Goal: Feedback & Contribution: Submit feedback/report problem

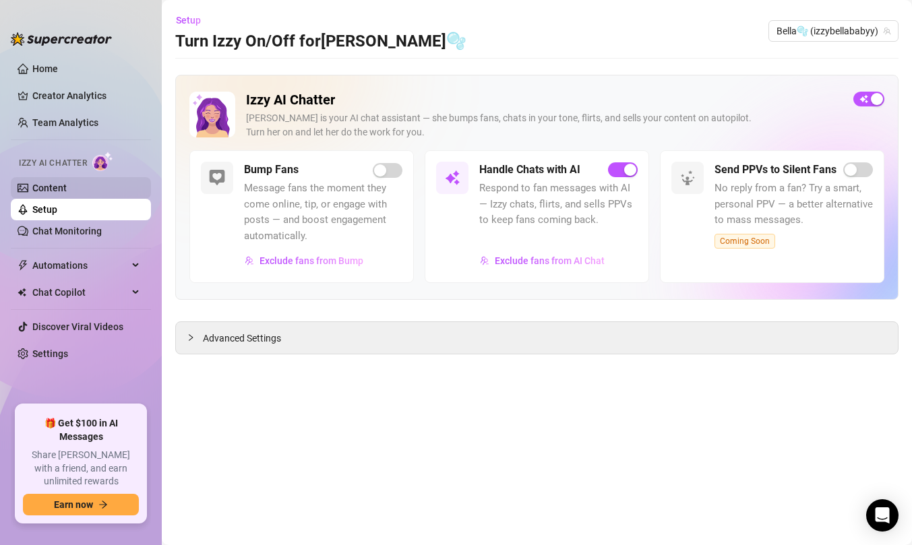
click at [67, 191] on link "Content" at bounding box center [49, 188] width 34 height 11
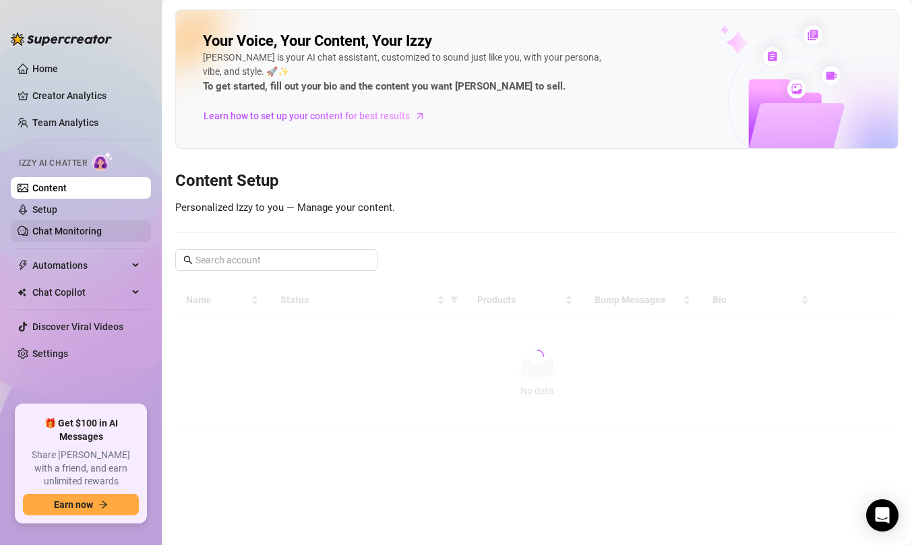
click at [80, 229] on link "Chat Monitoring" at bounding box center [66, 231] width 69 height 11
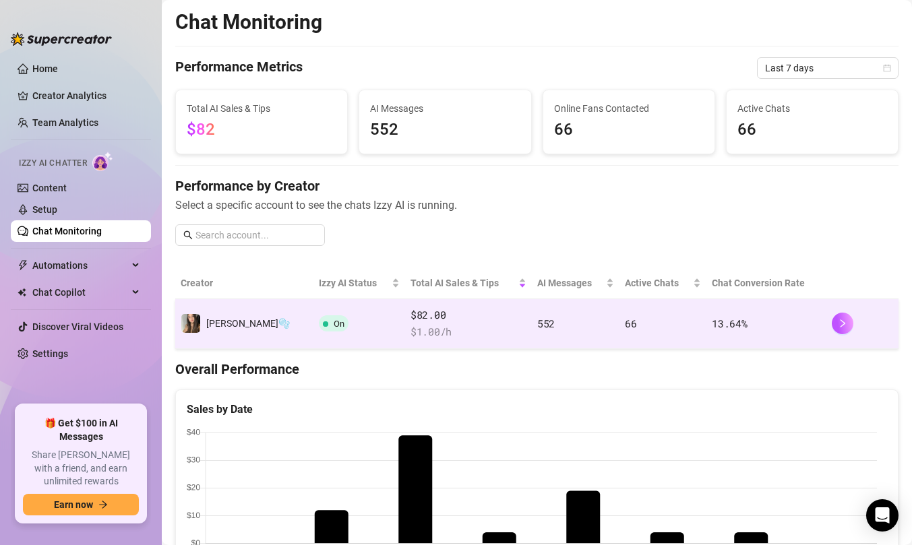
click at [411, 331] on span "$ 1.00 /h" at bounding box center [469, 332] width 116 height 16
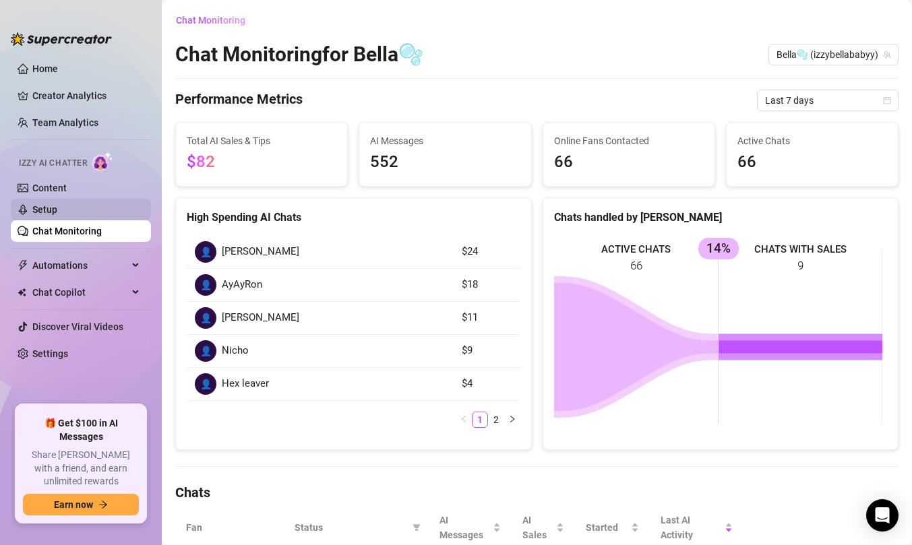
click at [57, 205] on link "Setup" at bounding box center [44, 209] width 25 height 11
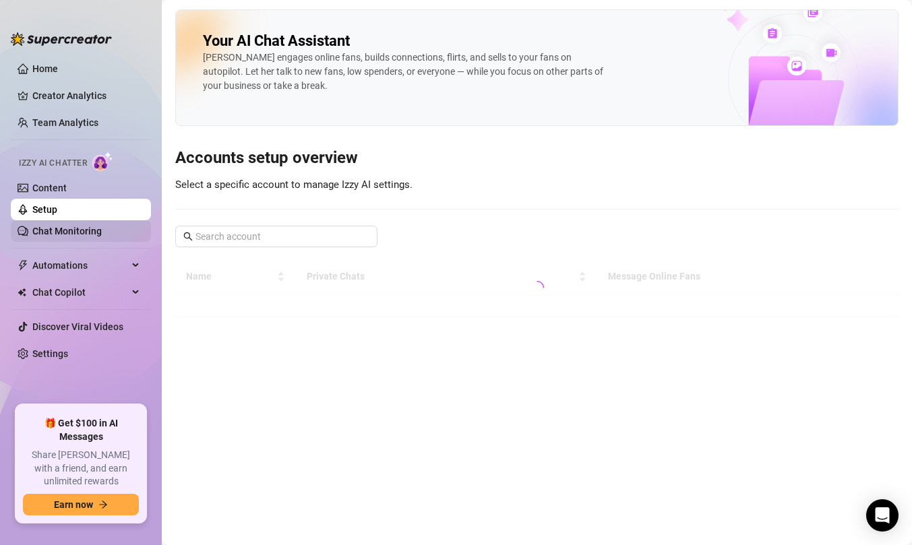
click at [102, 232] on link "Chat Monitoring" at bounding box center [66, 231] width 69 height 11
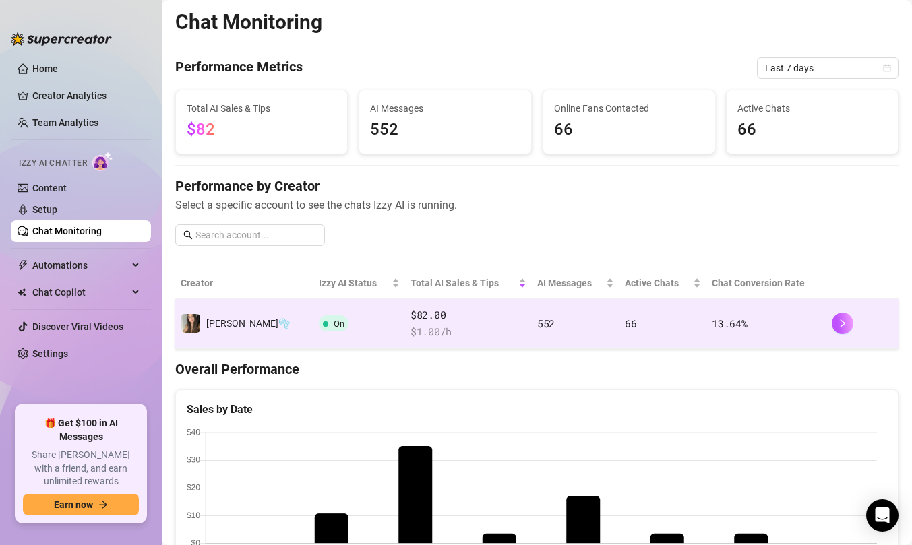
click at [532, 333] on td "552" at bounding box center [576, 324] width 88 height 50
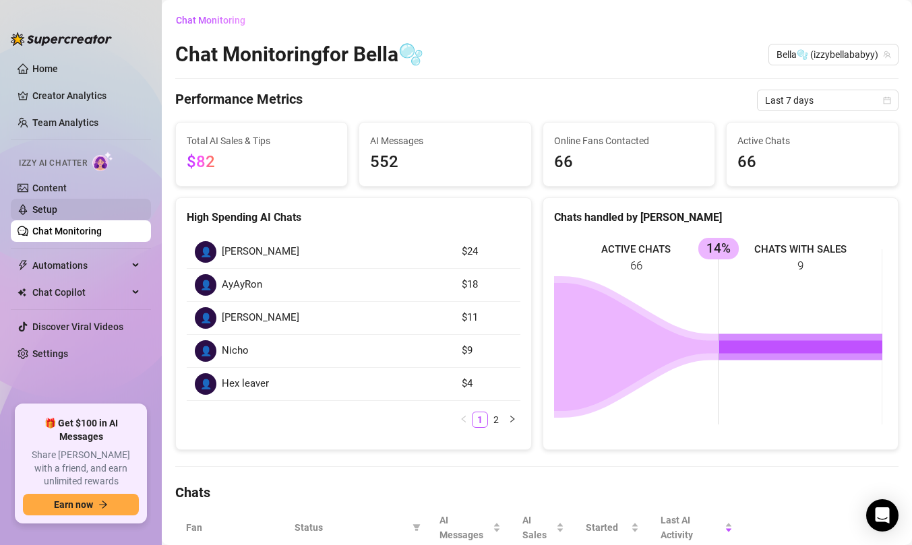
click at [57, 213] on link "Setup" at bounding box center [44, 209] width 25 height 11
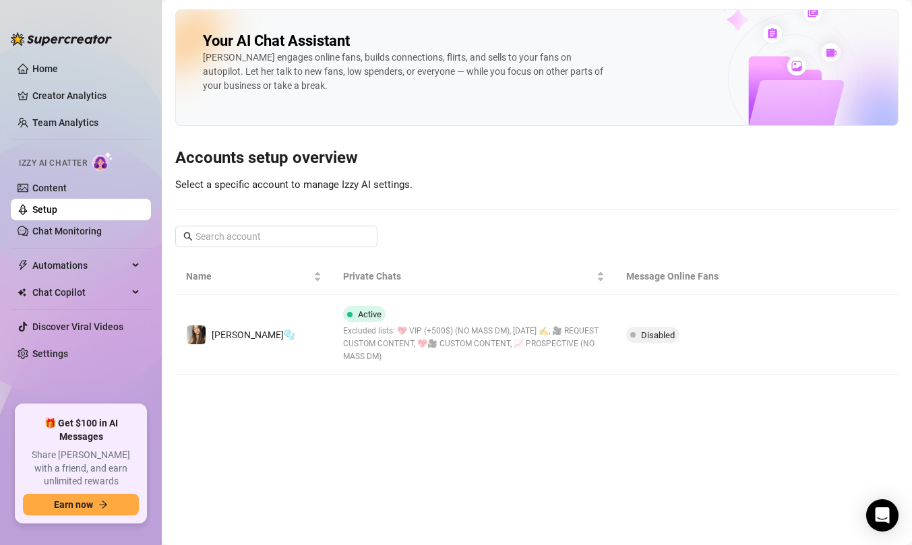
click at [92, 175] on div "Izzy AI Chatter" at bounding box center [79, 161] width 143 height 30
click at [67, 193] on link "Content" at bounding box center [49, 188] width 34 height 11
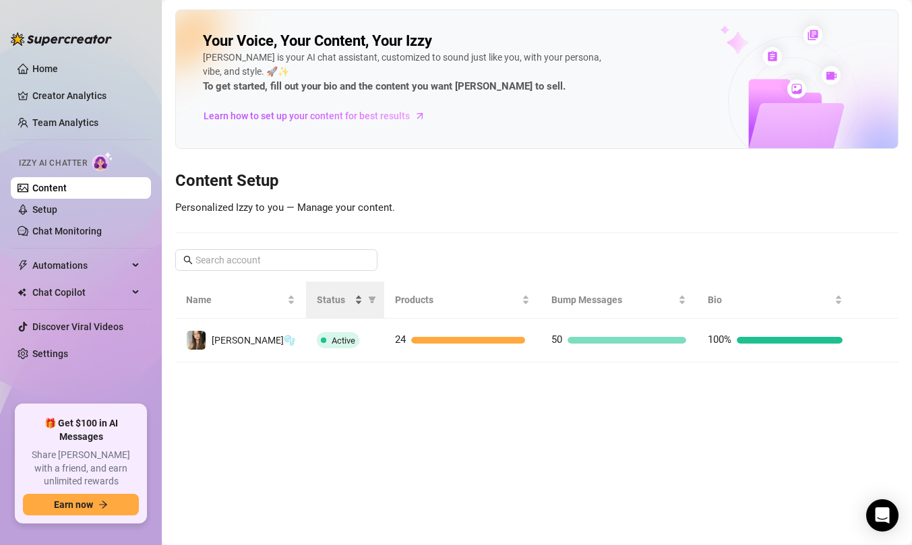
click at [317, 298] on span "Status" at bounding box center [334, 300] width 35 height 15
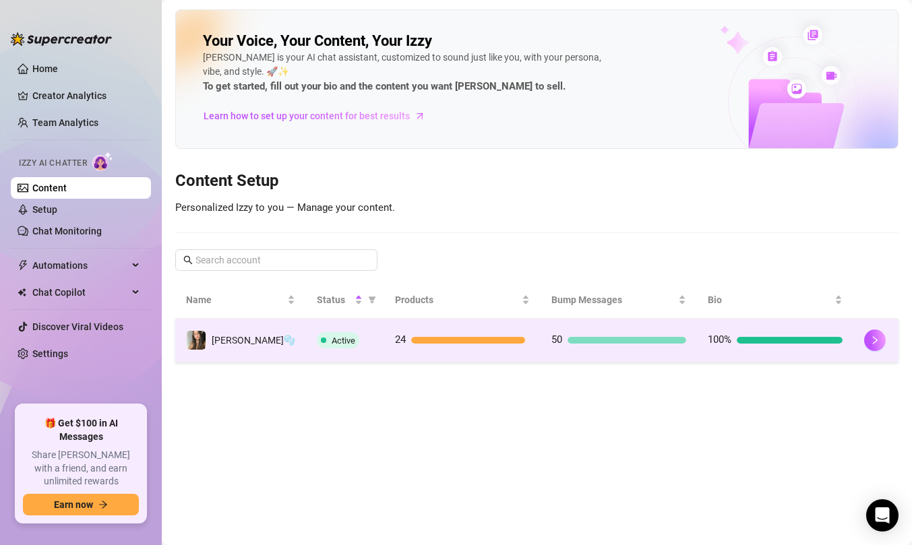
click at [312, 323] on td "Active" at bounding box center [345, 341] width 78 height 44
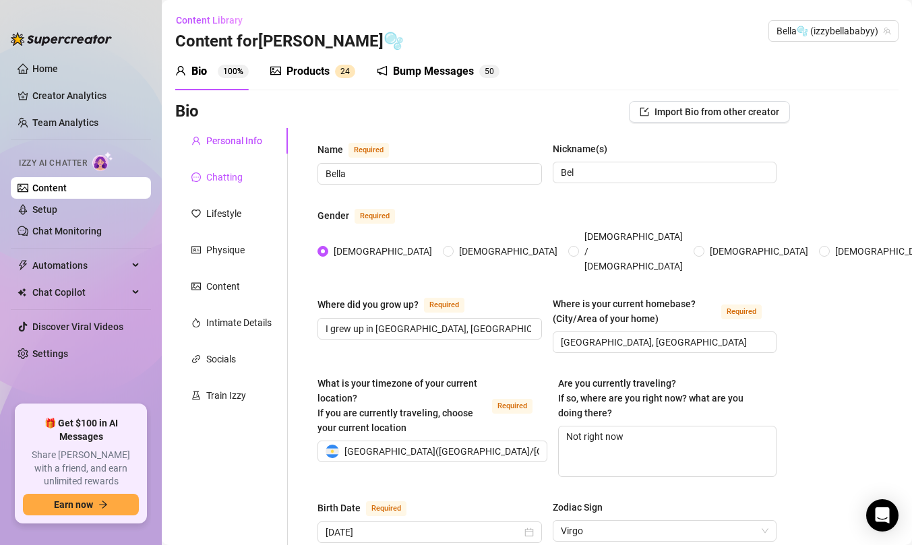
click at [229, 175] on div "Chatting" at bounding box center [224, 177] width 36 height 15
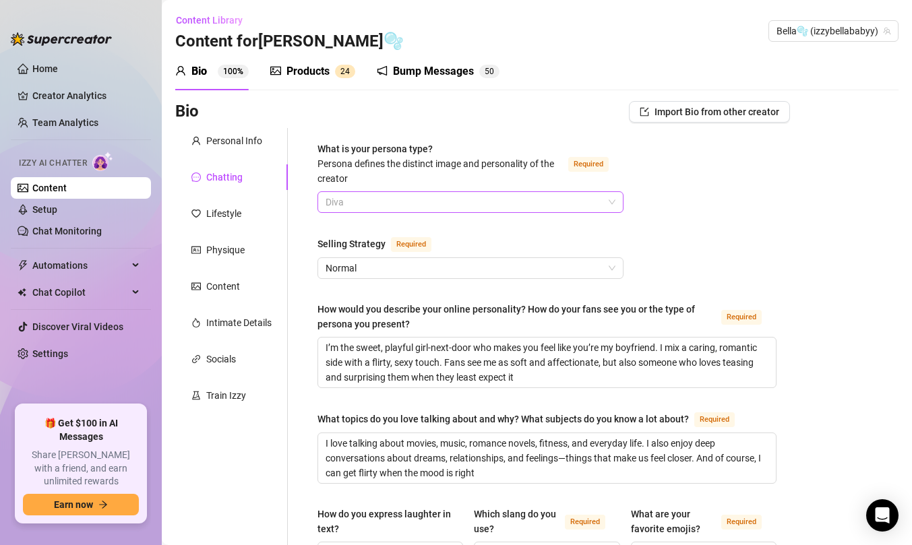
click at [430, 195] on span "Diva" at bounding box center [471, 202] width 290 height 20
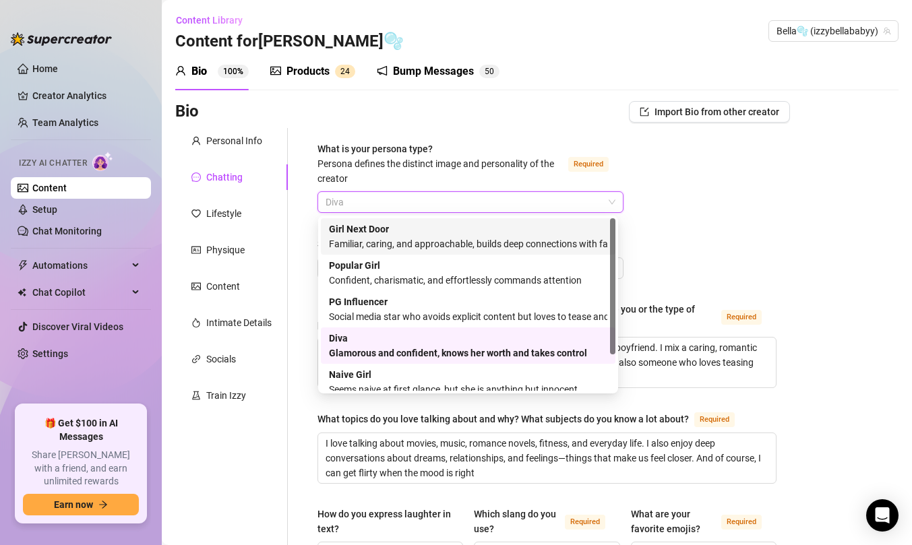
click at [423, 237] on div "Familiar, caring, and approachable, builds deep connections with fans" at bounding box center [468, 244] width 278 height 15
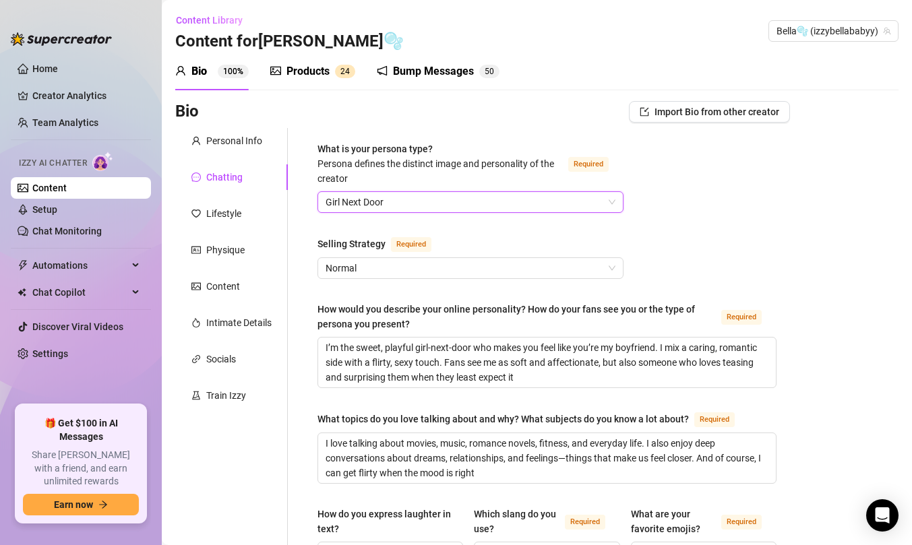
click at [458, 203] on span "Girl Next Door" at bounding box center [471, 202] width 290 height 20
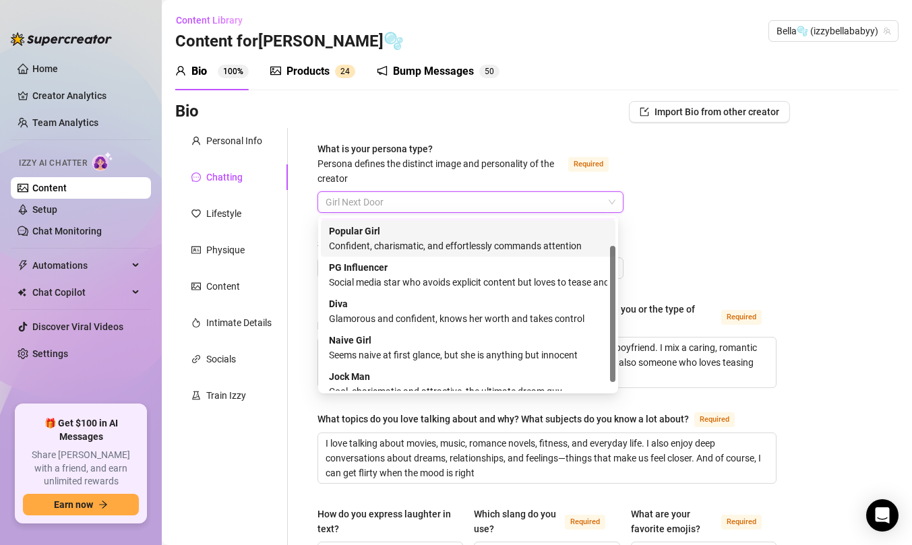
scroll to position [46, 0]
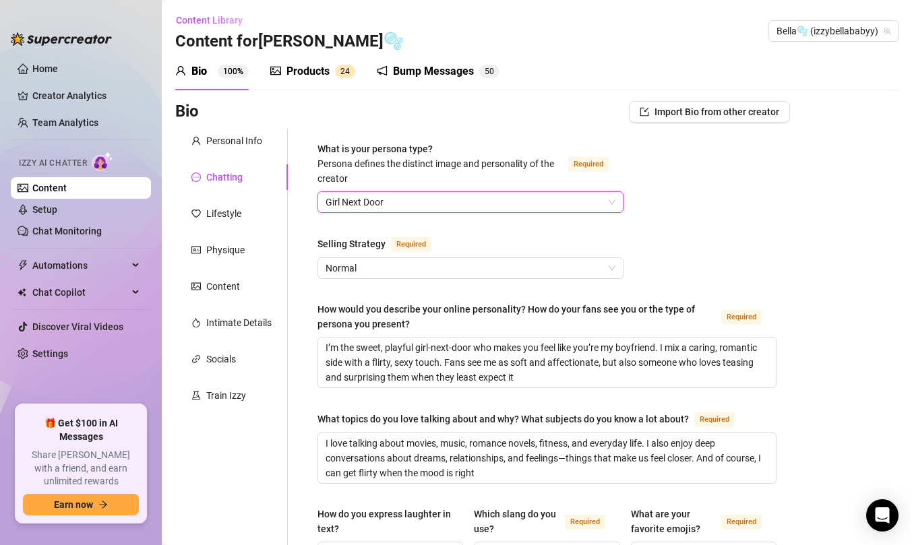
click at [611, 193] on div "Girl Next Door" at bounding box center [471, 202] width 306 height 22
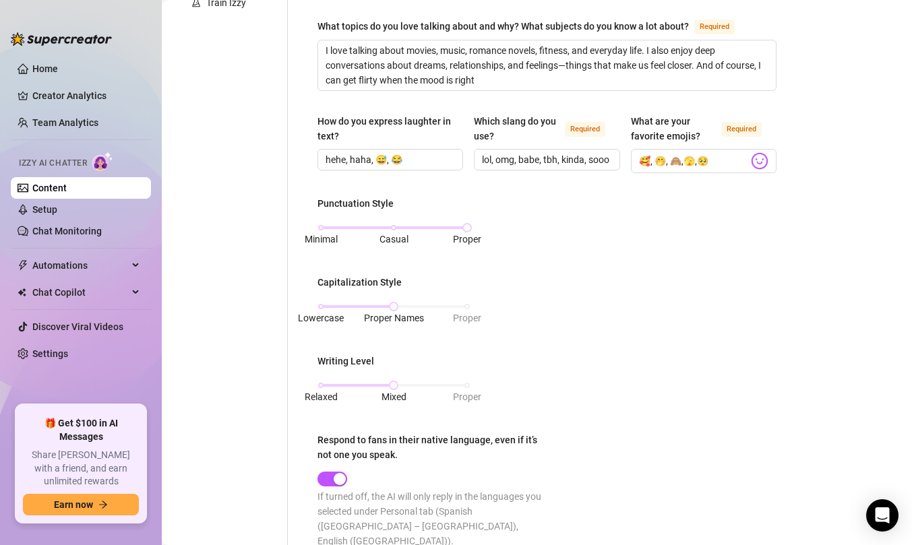
scroll to position [792, 0]
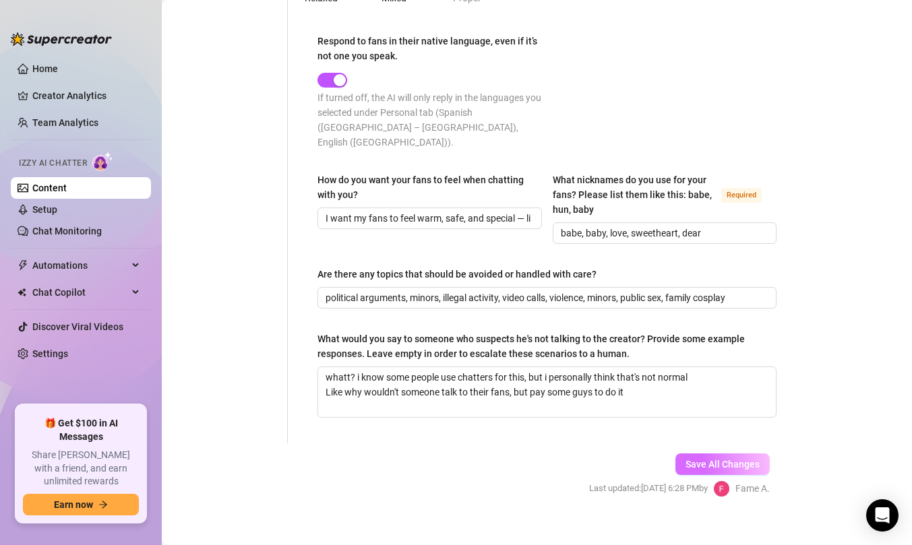
click at [725, 459] on span "Save All Changes" at bounding box center [723, 464] width 74 height 11
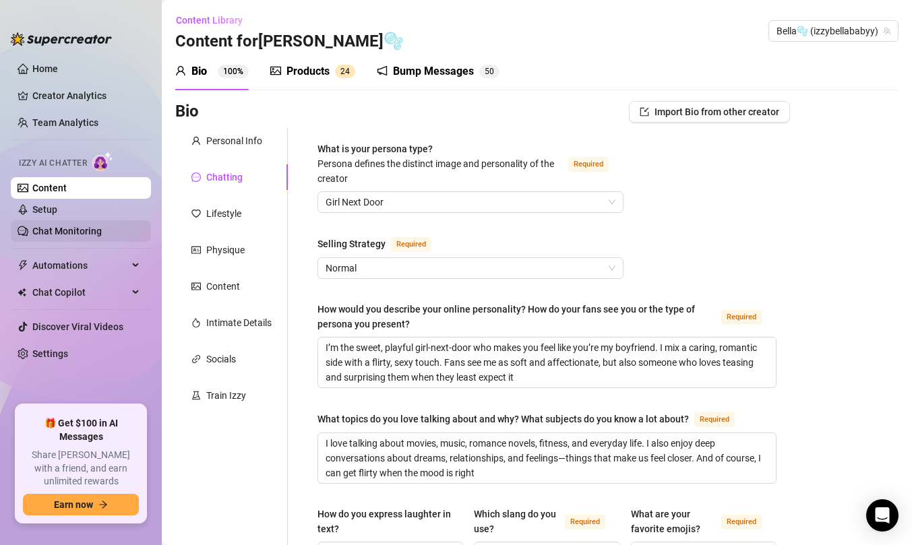
click at [86, 227] on link "Chat Monitoring" at bounding box center [66, 231] width 69 height 11
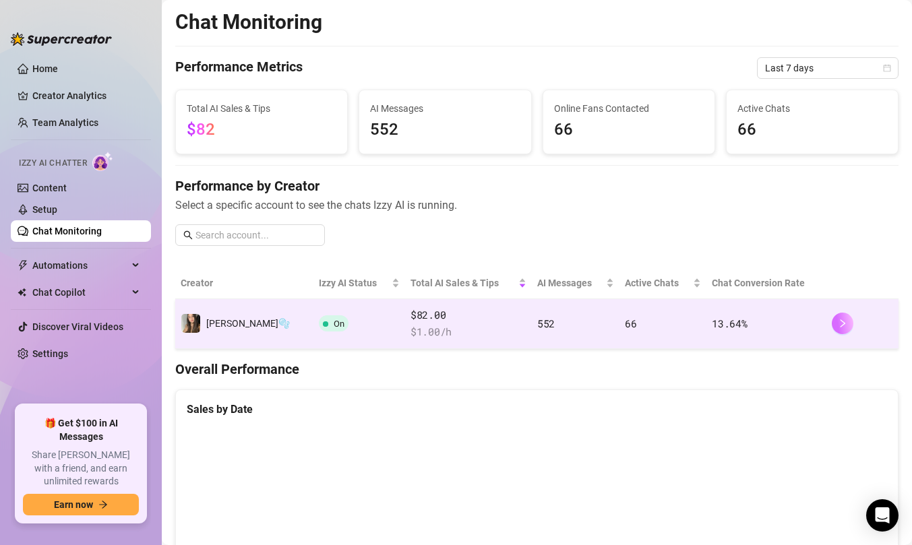
click at [832, 318] on button "button" at bounding box center [843, 324] width 22 height 22
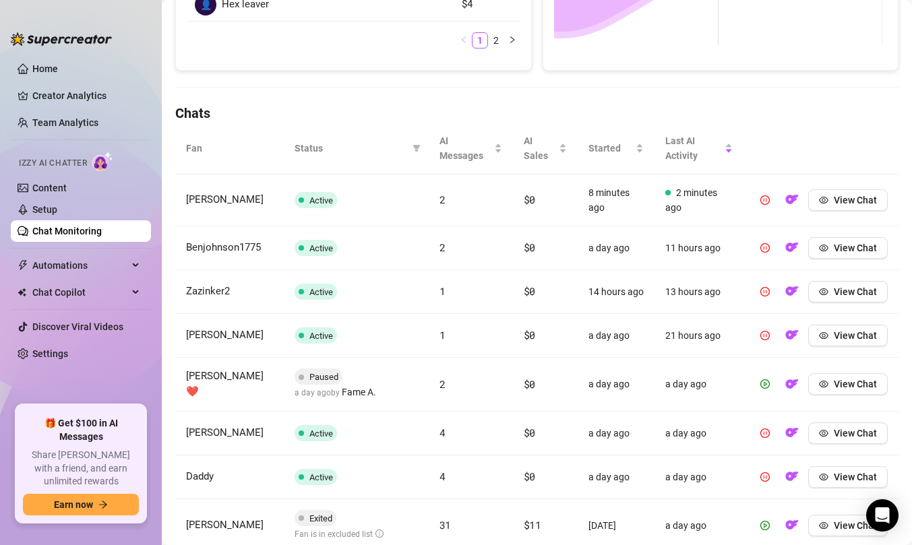
scroll to position [380, 0]
click at [866, 198] on span "View Chat" at bounding box center [855, 199] width 43 height 11
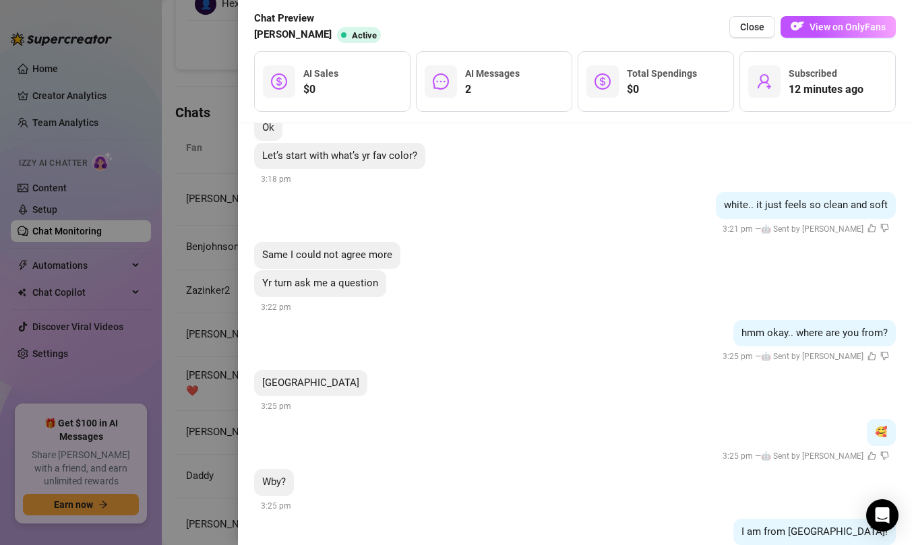
scroll to position [225, 0]
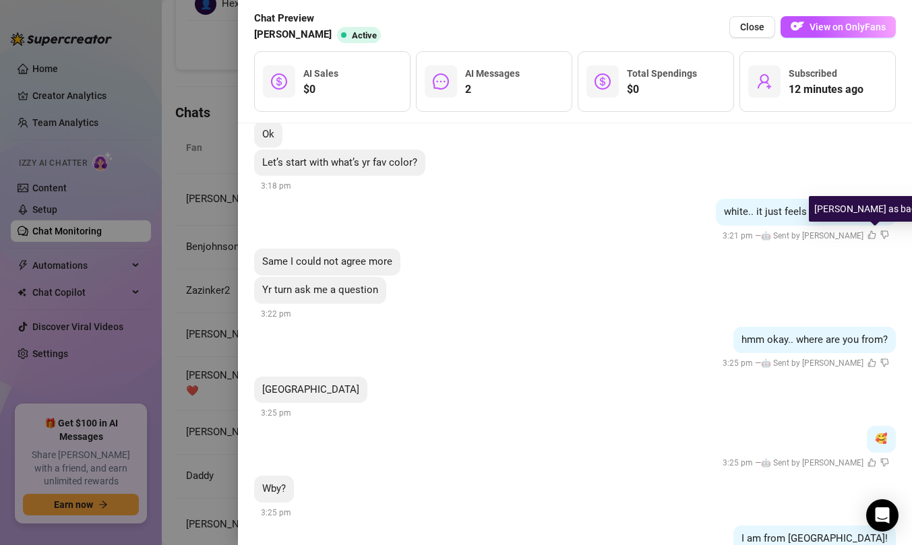
click at [880, 235] on icon "dislike" at bounding box center [884, 235] width 9 height 9
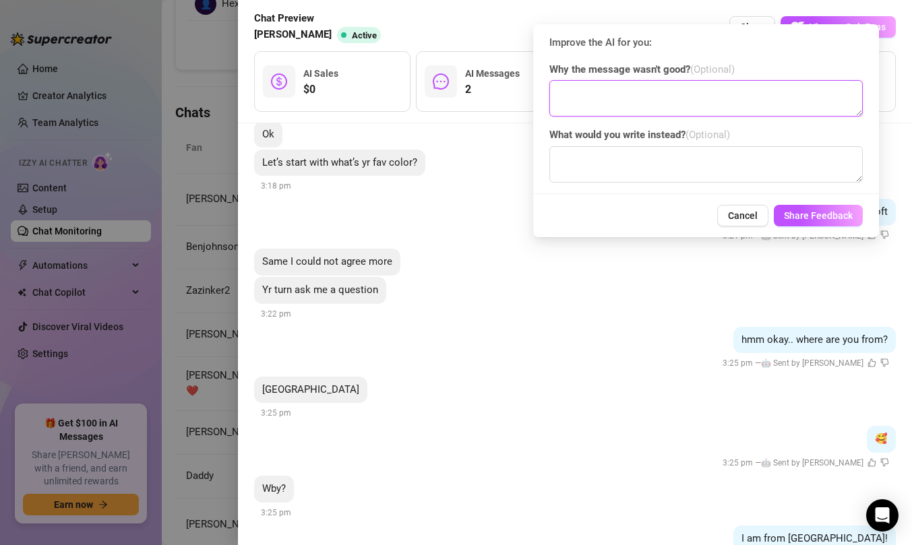
click at [645, 94] on textarea at bounding box center [705, 98] width 313 height 36
type textarea "YOU NEED TO ASK A QUESTION BACK IN THE SAME SENTENCE WITH THE ANSWER"
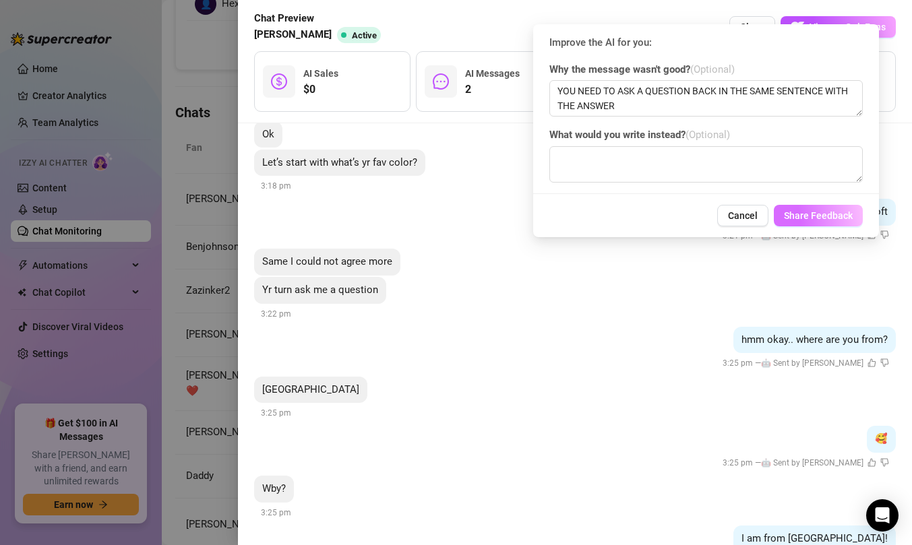
click at [849, 212] on span "Share Feedback" at bounding box center [818, 215] width 69 height 11
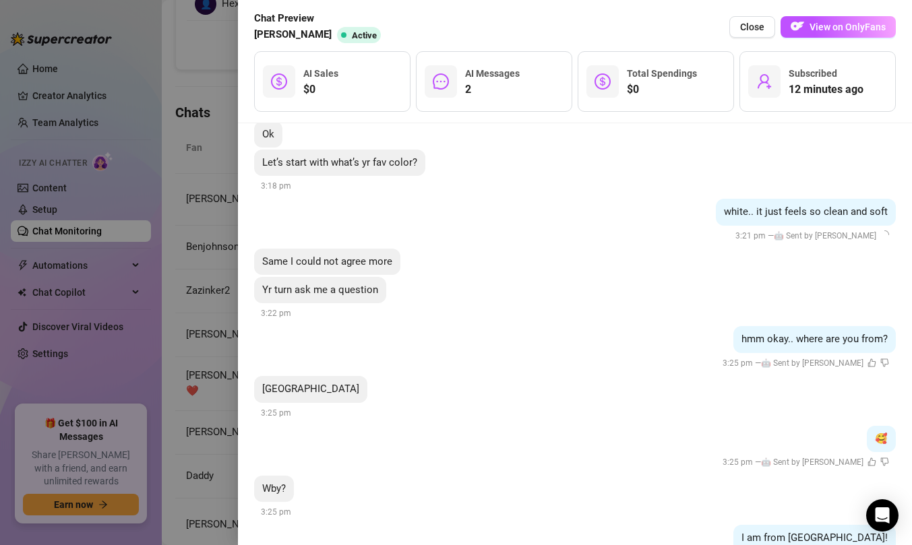
scroll to position [307, 0]
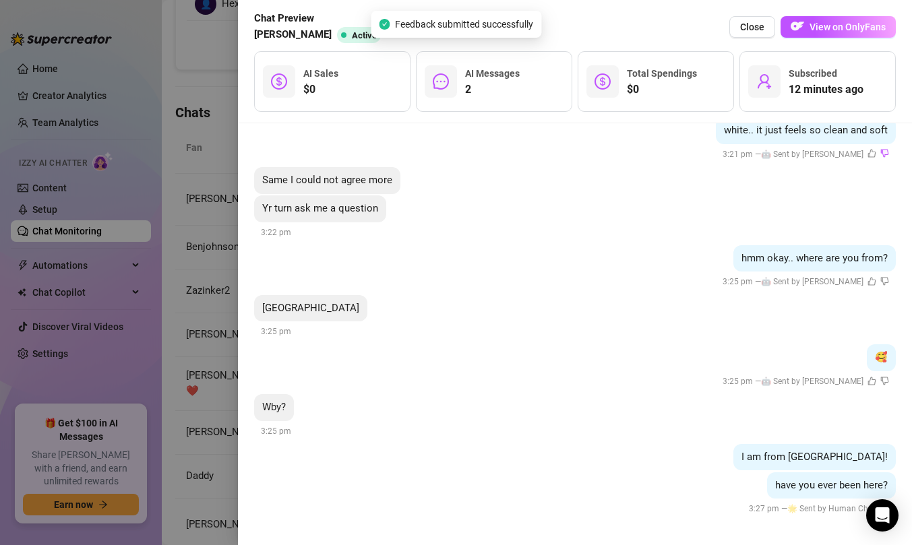
click at [880, 387] on div at bounding box center [884, 381] width 9 height 13
click at [880, 384] on span at bounding box center [884, 381] width 9 height 10
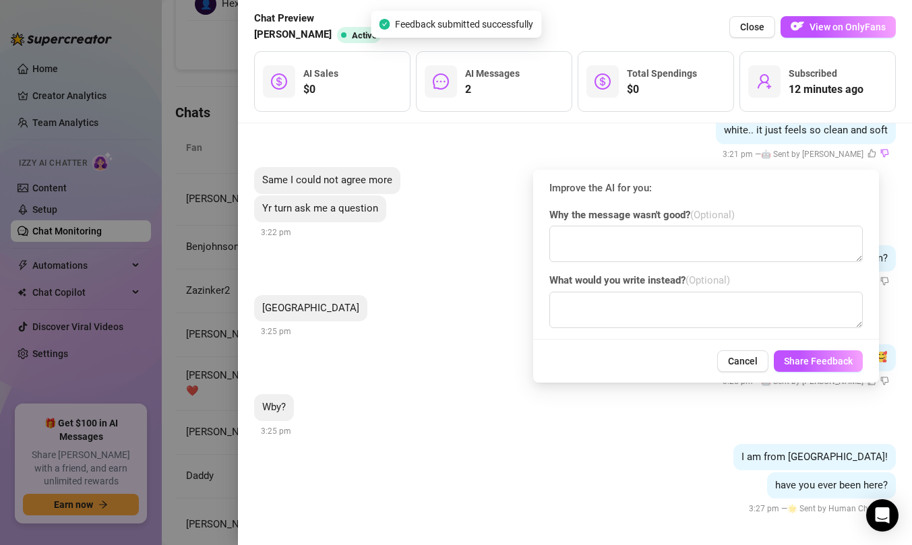
click at [687, 211] on span "Why the message wasn't good? (Optional)" at bounding box center [705, 216] width 313 height 16
click at [667, 232] on textarea at bounding box center [705, 244] width 313 height 36
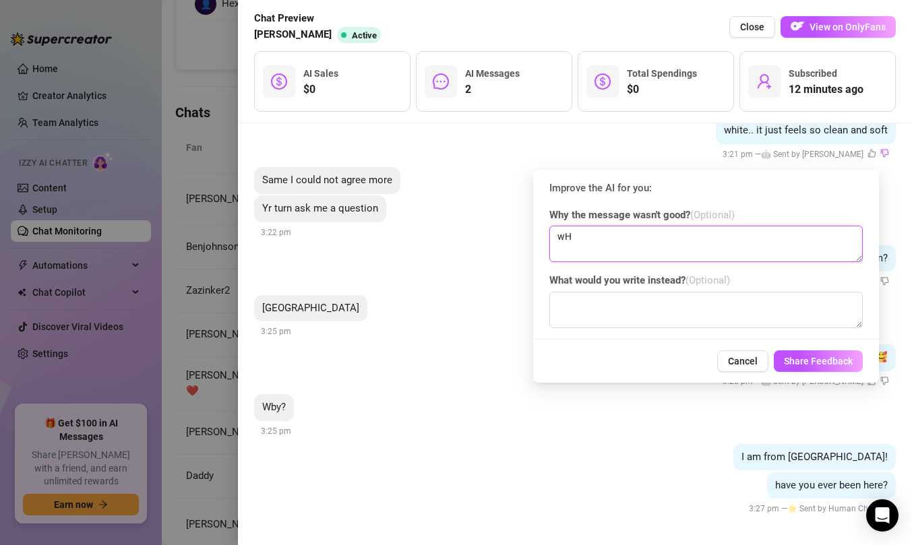
type textarea "w"
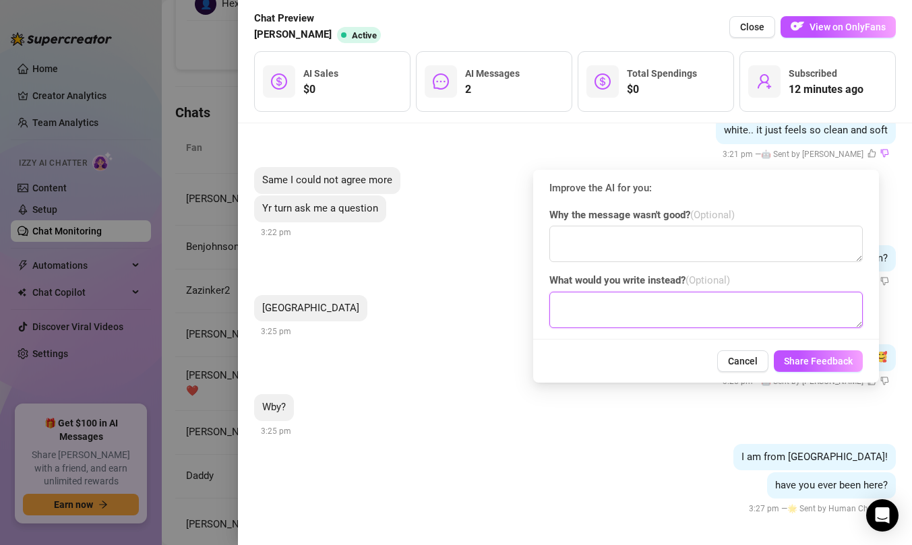
click at [634, 311] on textarea at bounding box center [705, 310] width 313 height 36
type textarea "n"
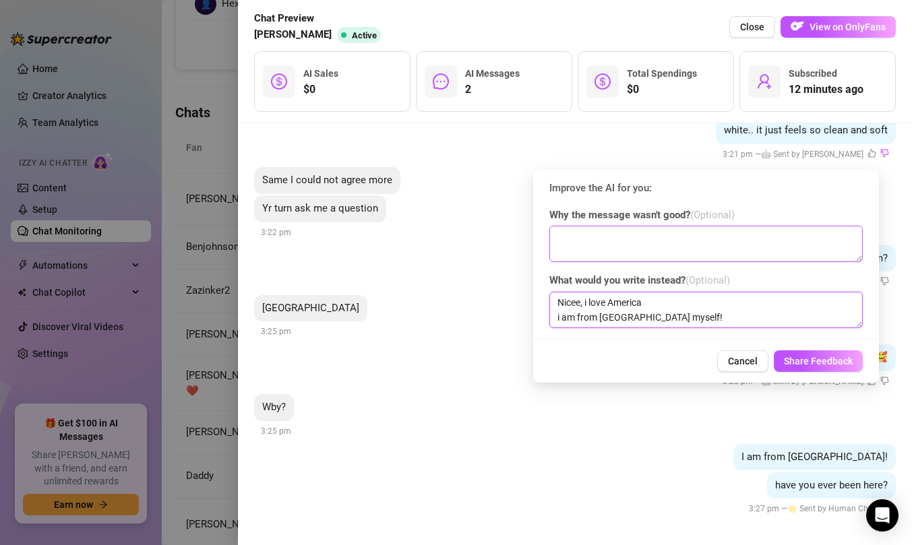
type textarea "Nicee, i love America i am from [GEOGRAPHIC_DATA] myself!"
click at [642, 253] on textarea at bounding box center [705, 244] width 313 height 36
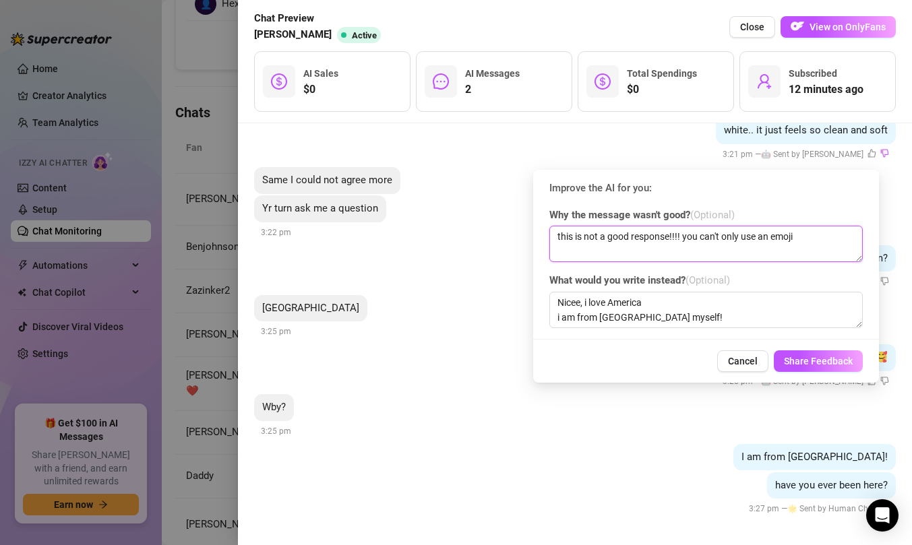
type textarea "this is not a good response!!!! you can't only use an emoji"
click at [808, 339] on div at bounding box center [706, 339] width 346 height 1
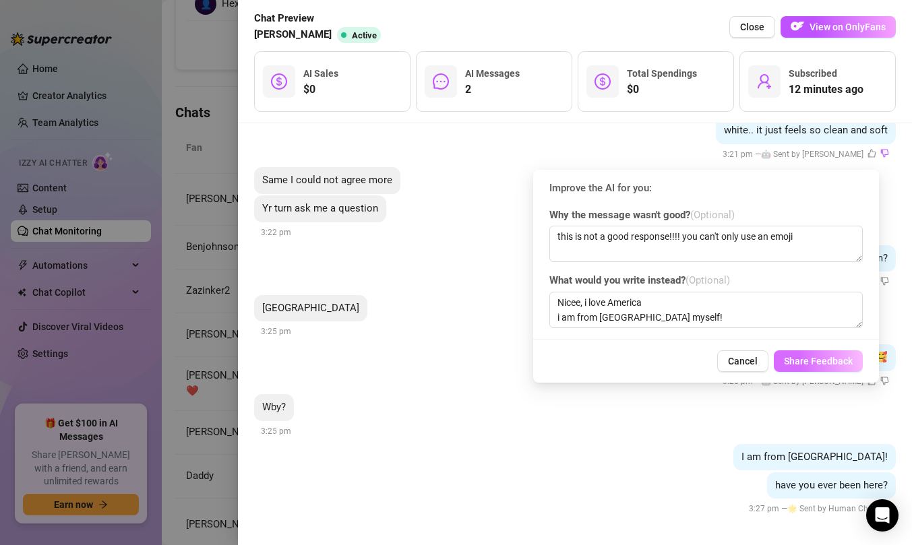
click at [804, 362] on span "Share Feedback" at bounding box center [818, 361] width 69 height 11
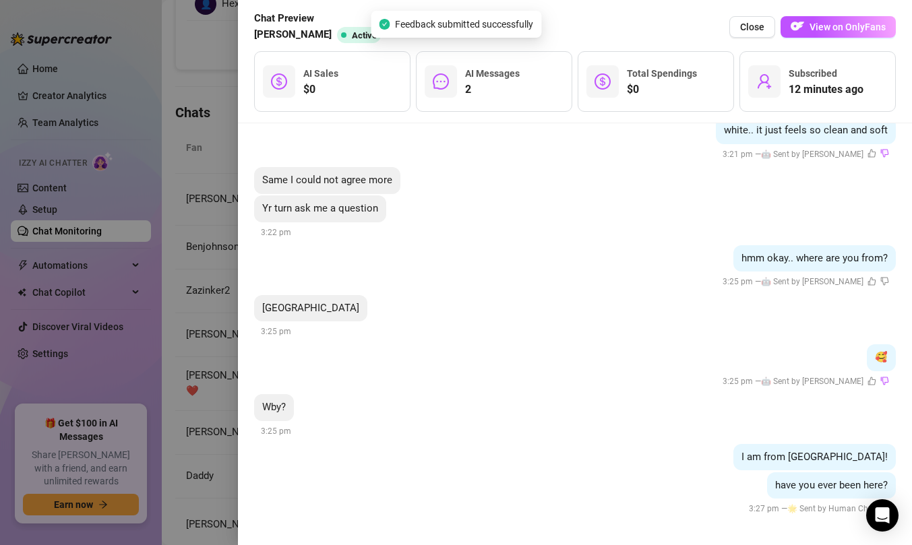
click at [191, 251] on div at bounding box center [456, 272] width 912 height 545
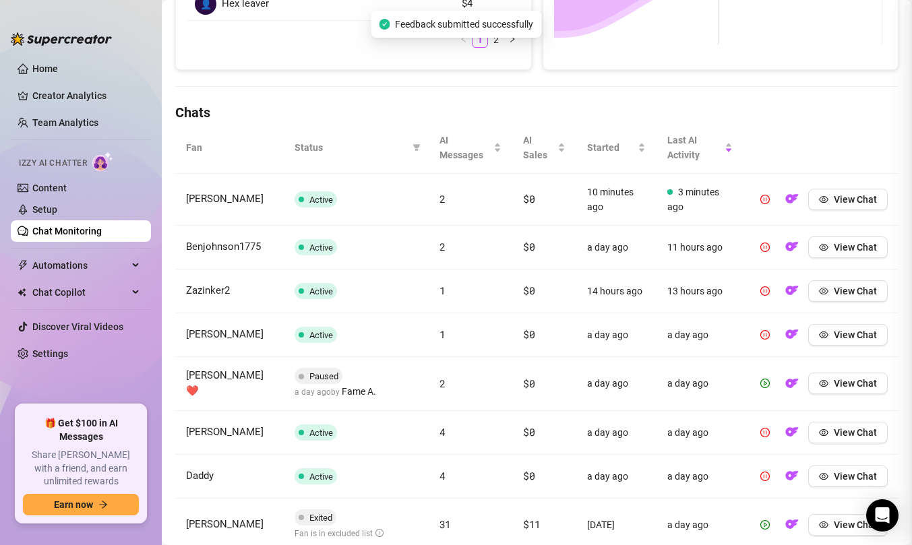
scroll to position [0, 0]
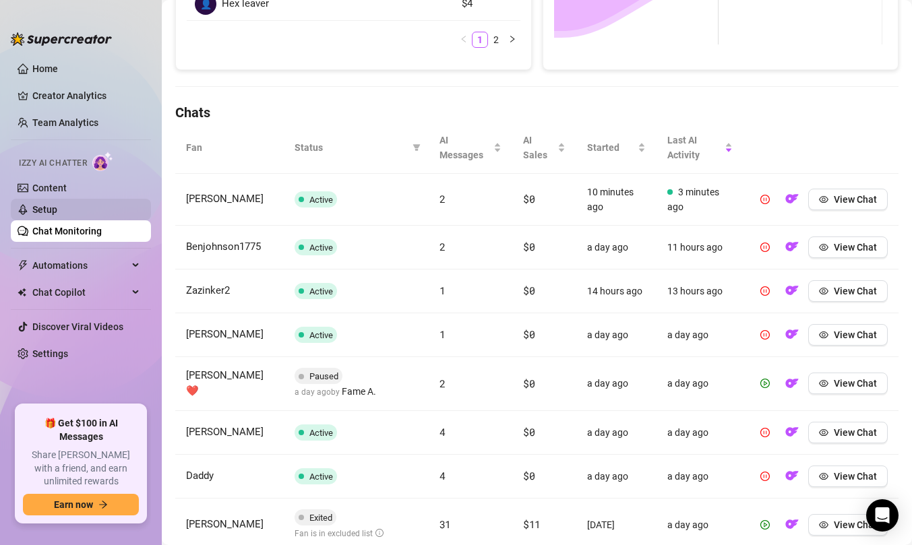
click at [57, 204] on link "Setup" at bounding box center [44, 209] width 25 height 11
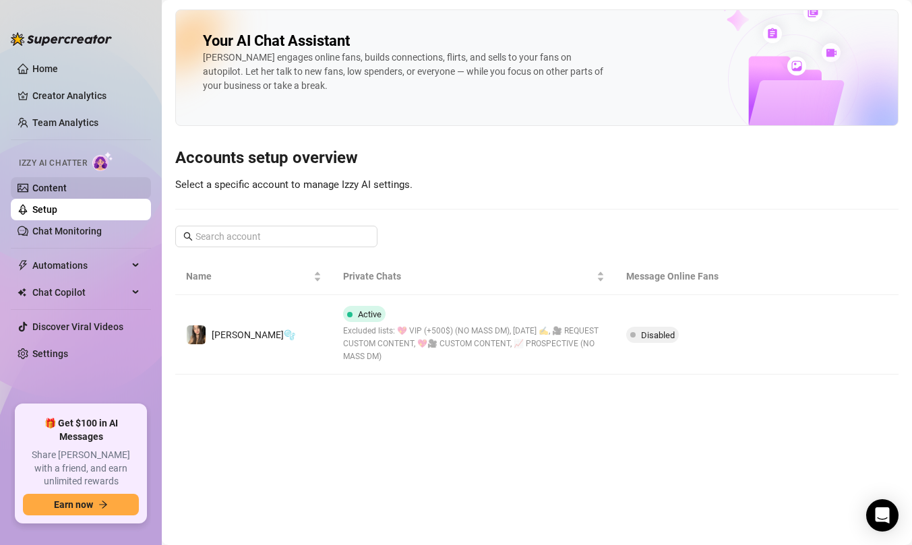
click at [67, 184] on link "Content" at bounding box center [49, 188] width 34 height 11
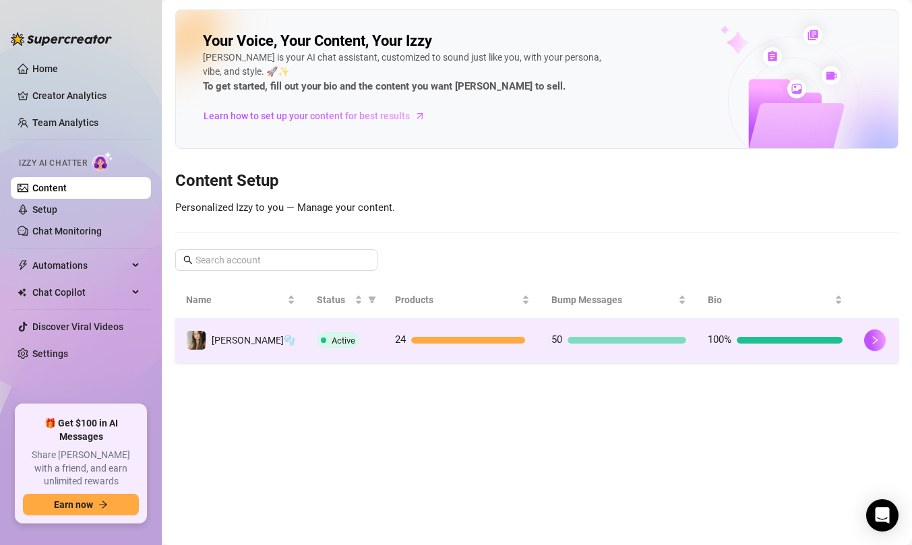
click at [347, 351] on td "Active" at bounding box center [345, 341] width 78 height 44
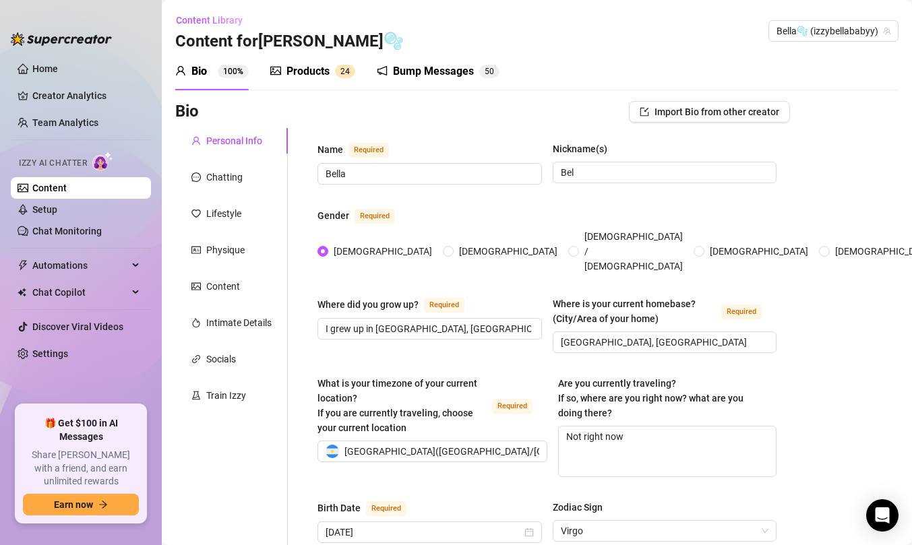
click at [295, 80] on div "Products 2 4" at bounding box center [312, 72] width 85 height 38
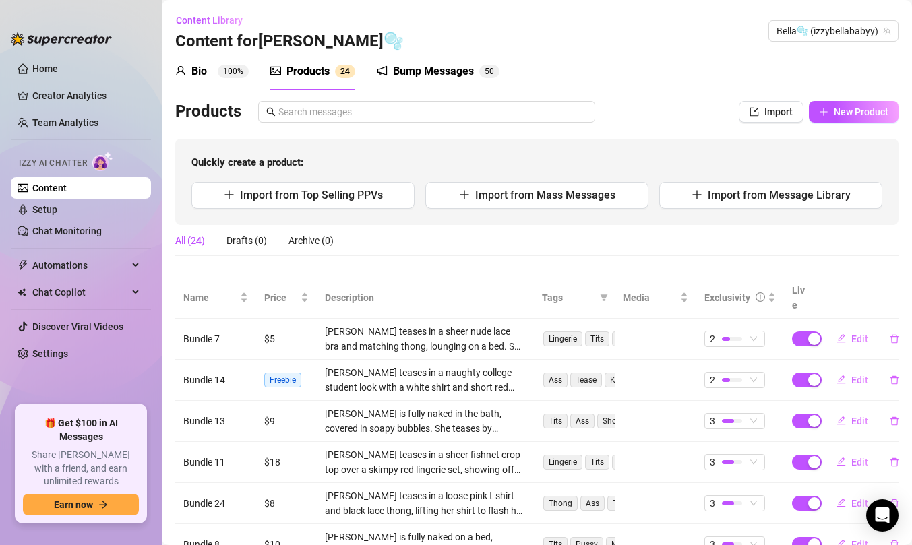
click at [258, 81] on div "Bio 100% Products 2 4 Bump Messages 5 0" at bounding box center [337, 72] width 324 height 38
click at [219, 82] on div "Bio 100%" at bounding box center [211, 72] width 73 height 38
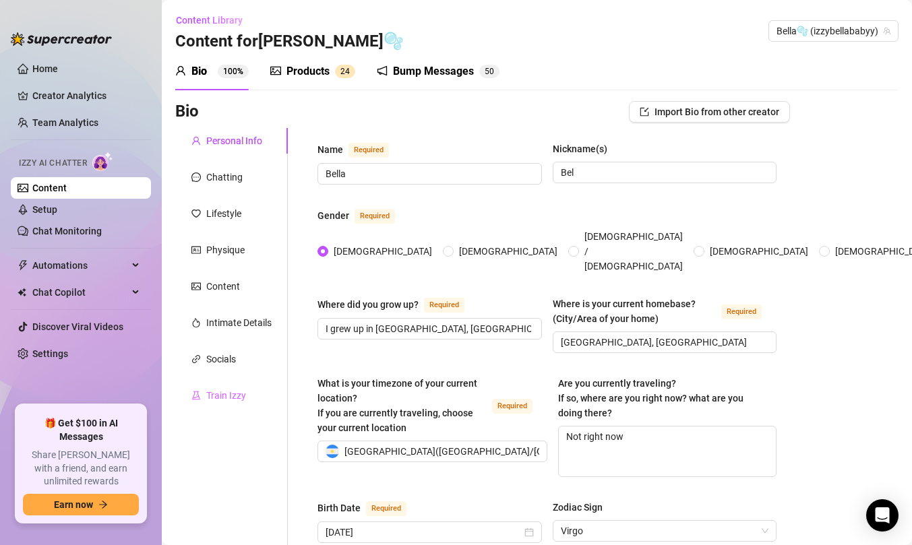
click at [218, 405] on div "Train Izzy" at bounding box center [231, 396] width 113 height 26
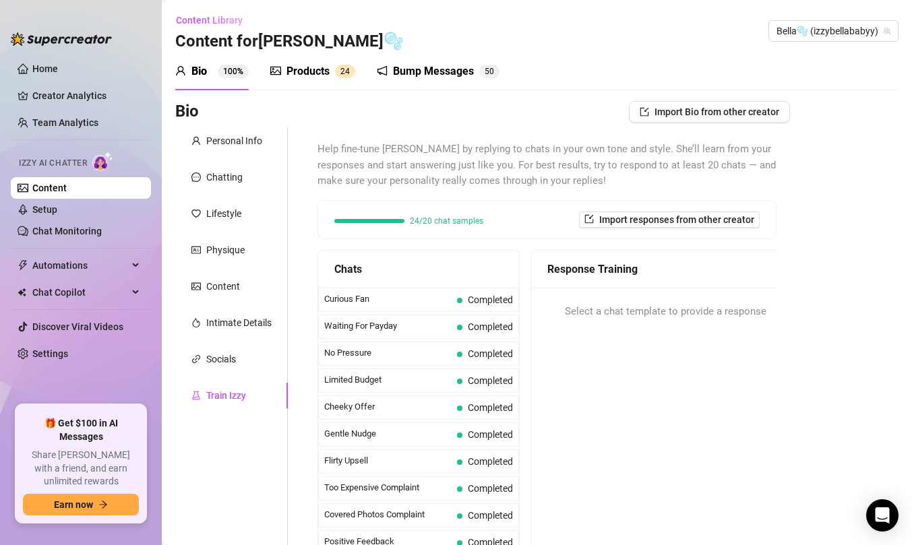
click at [436, 284] on div "Chats" at bounding box center [418, 270] width 201 height 38
click at [436, 287] on div "Chats Curious Fan Completed Waiting For Payday Completed No Pressure Completed …" at bounding box center [419, 418] width 202 height 337
click at [439, 294] on span "Curious Fan" at bounding box center [387, 299] width 127 height 13
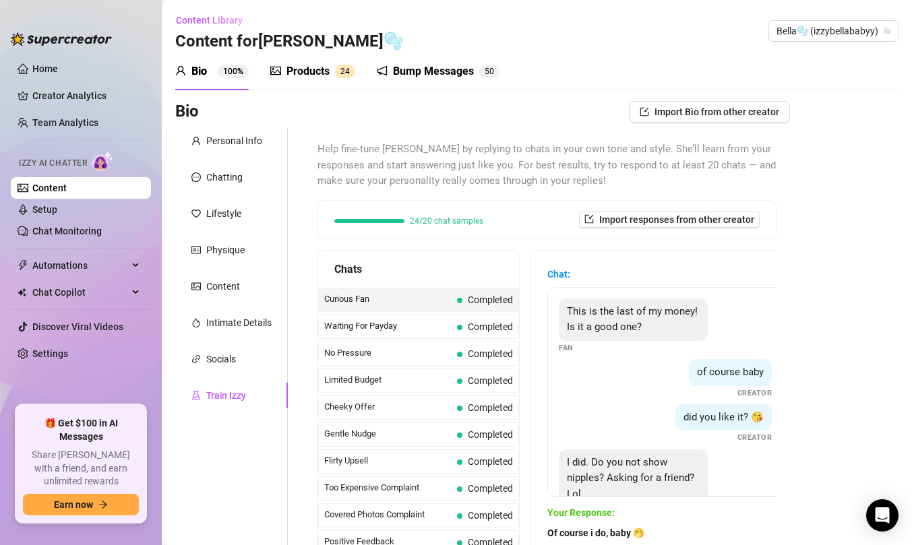
scroll to position [41, 0]
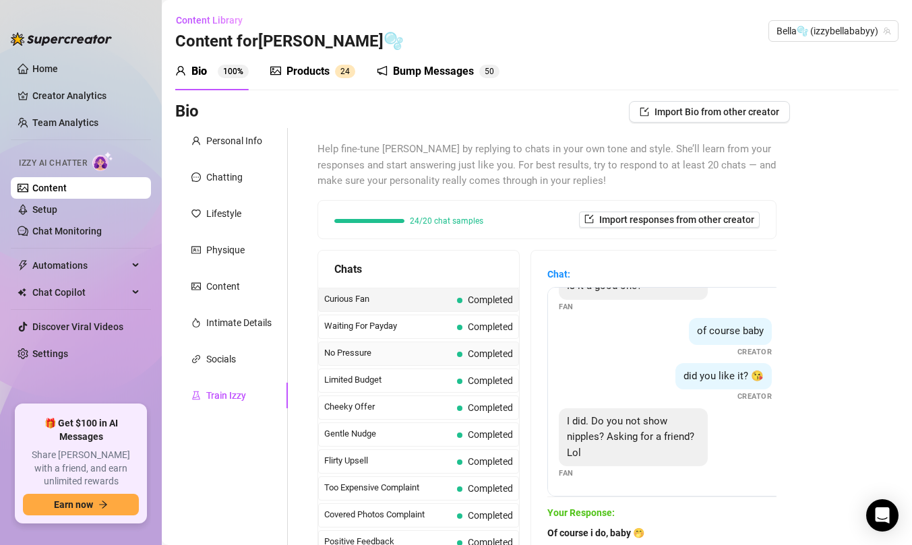
click at [451, 363] on div "No Pressure Completed" at bounding box center [418, 354] width 201 height 24
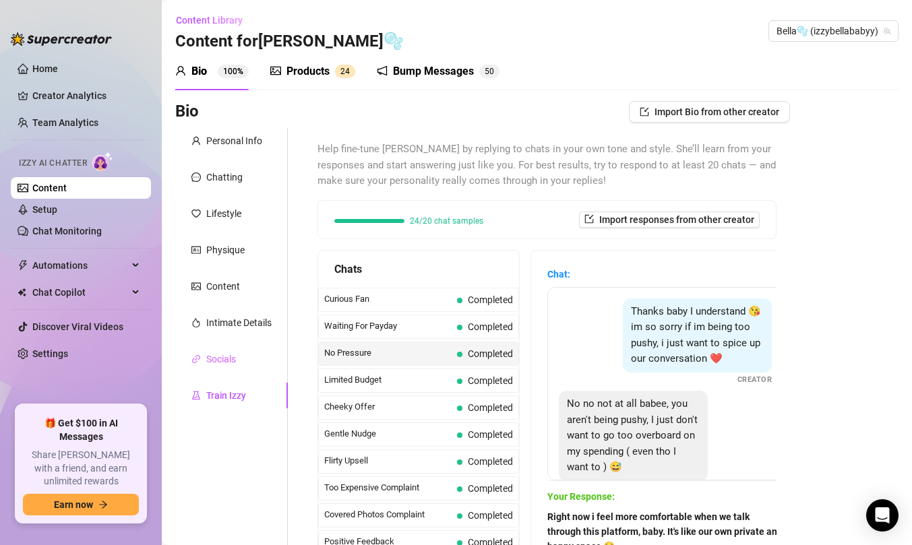
click at [269, 349] on div "Socials" at bounding box center [231, 360] width 113 height 26
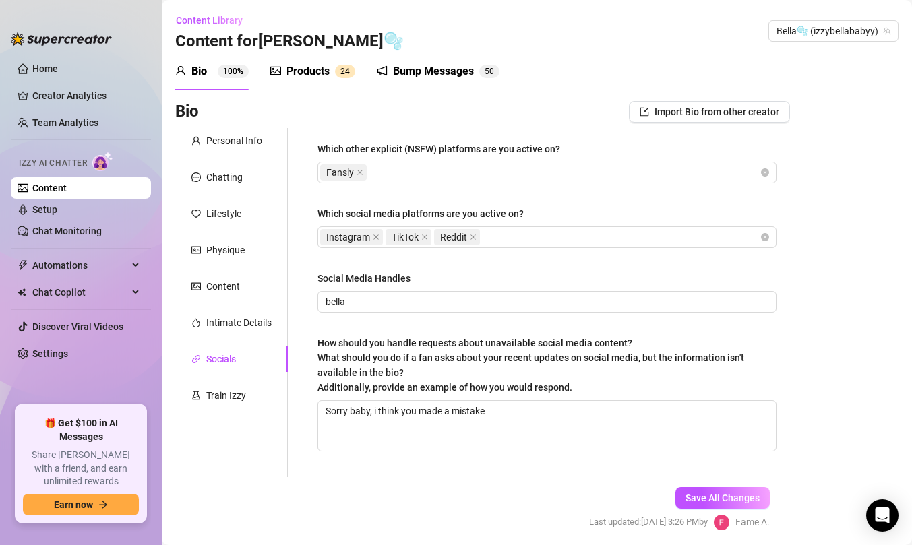
click at [222, 266] on div "Personal Info Chatting Lifestyle Physique Content Intimate Details Socials Trai…" at bounding box center [231, 302] width 113 height 349
click at [218, 260] on div "Physique" at bounding box center [231, 250] width 113 height 26
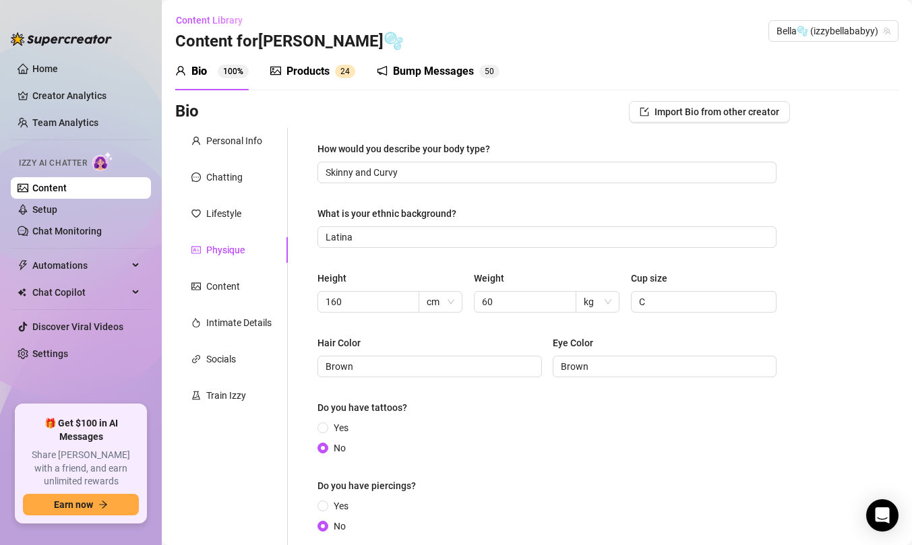
click at [213, 190] on div "Personal Info Chatting Lifestyle Physique Content Intimate Details Socials Trai…" at bounding box center [231, 343] width 113 height 431
click at [213, 198] on div "Personal Info Chatting Lifestyle Physique Content Intimate Details Socials Trai…" at bounding box center [231, 343] width 113 height 431
click at [216, 213] on div "Lifestyle" at bounding box center [223, 213] width 35 height 15
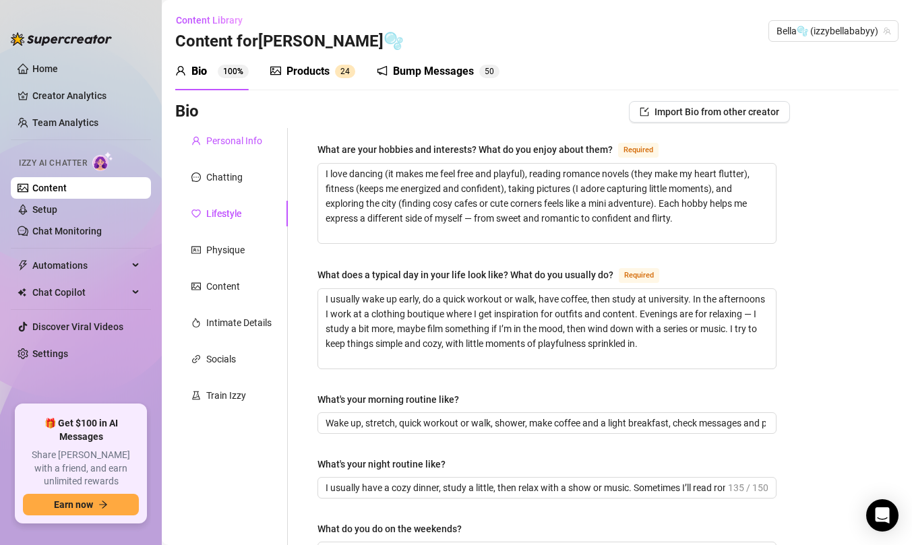
click at [212, 145] on div "Personal Info" at bounding box center [234, 140] width 56 height 15
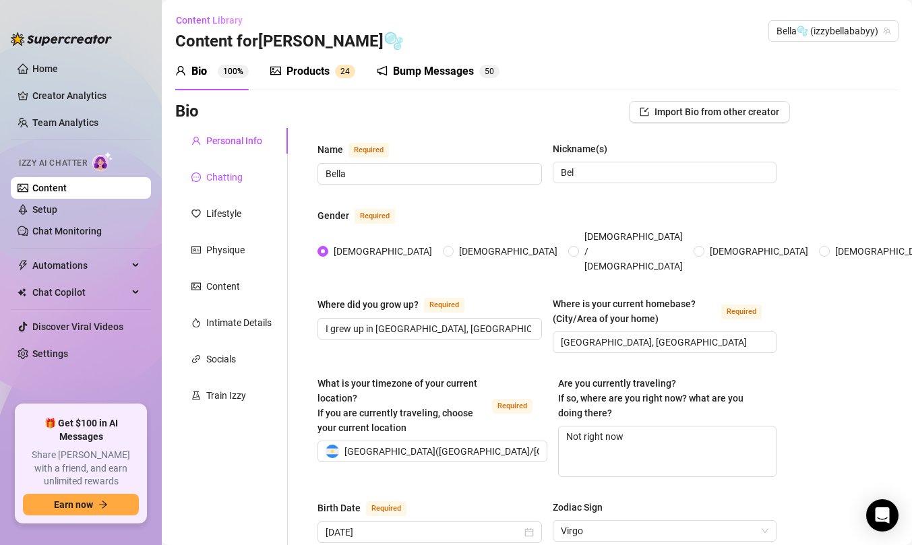
click at [215, 173] on div "Chatting" at bounding box center [224, 177] width 36 height 15
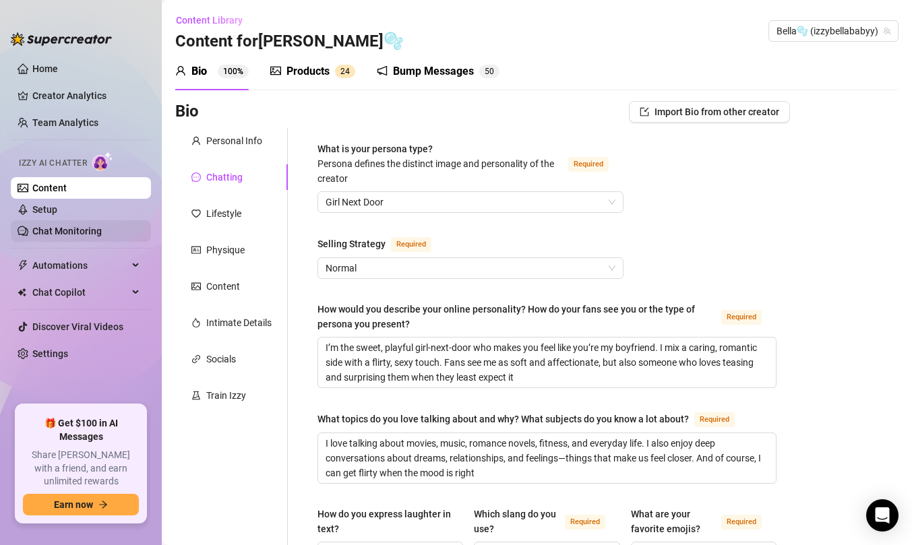
click at [102, 226] on link "Chat Monitoring" at bounding box center [66, 231] width 69 height 11
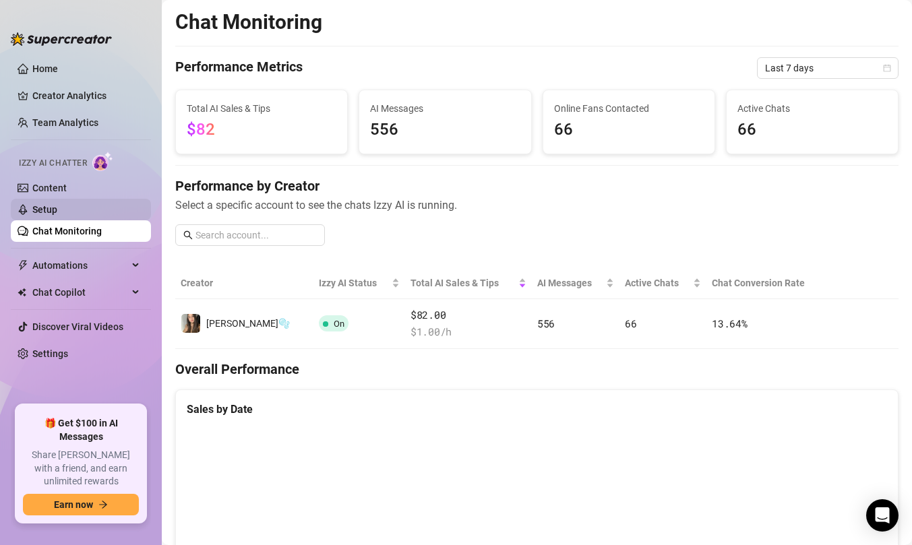
click at [57, 209] on link "Setup" at bounding box center [44, 209] width 25 height 11
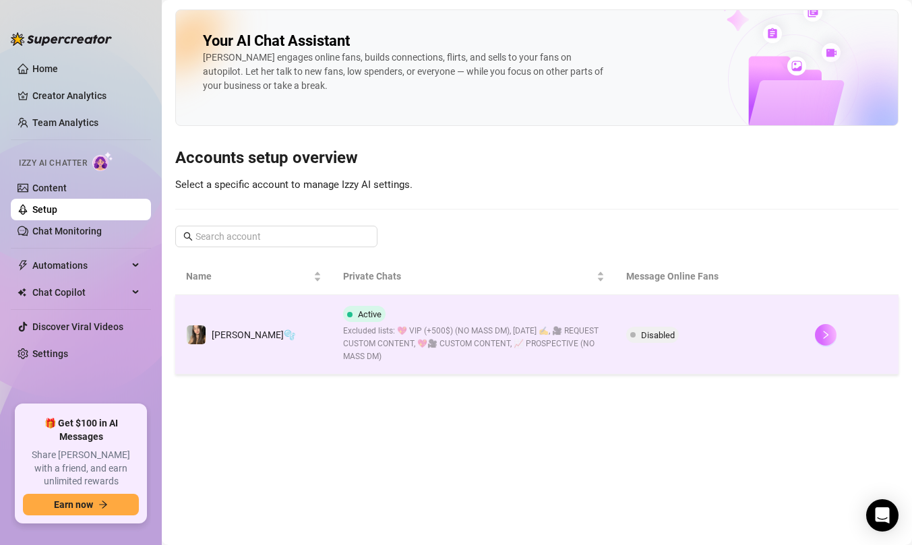
click at [815, 329] on button "button" at bounding box center [826, 335] width 22 height 22
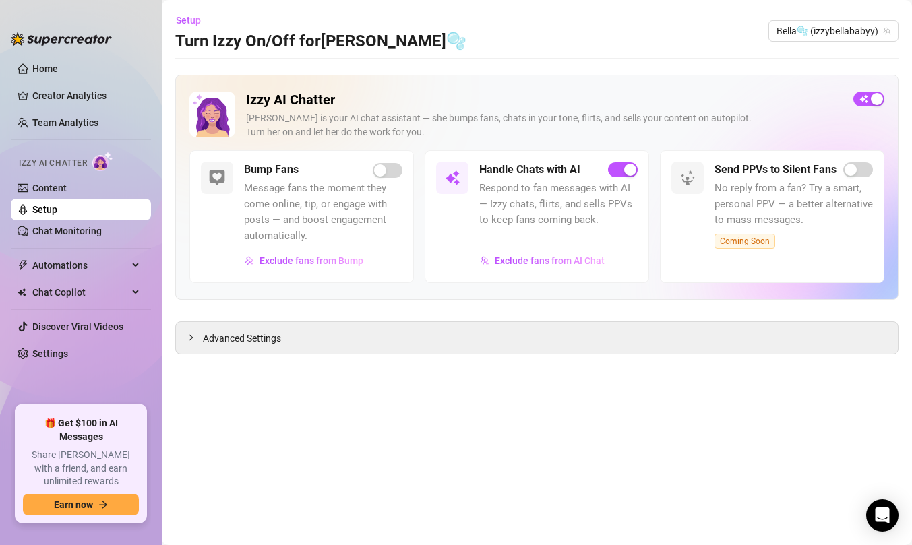
click at [392, 320] on div "Izzy AI Chatter [PERSON_NAME] is your AI chat assistant — she bumps fans, chats…" at bounding box center [536, 215] width 723 height 280
click at [391, 336] on div "Advanced Settings" at bounding box center [537, 338] width 722 height 32
click at [199, 337] on div at bounding box center [195, 337] width 16 height 15
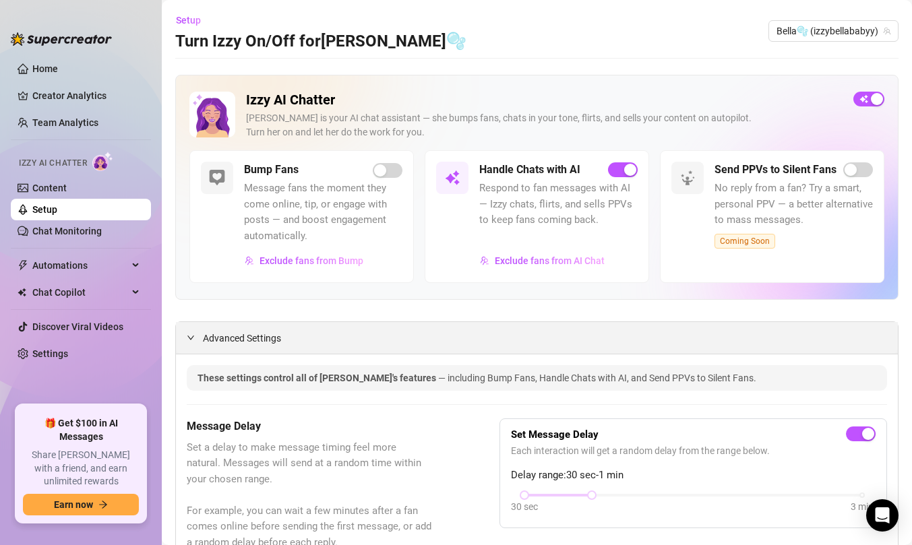
click at [189, 334] on icon "expanded" at bounding box center [191, 338] width 8 height 8
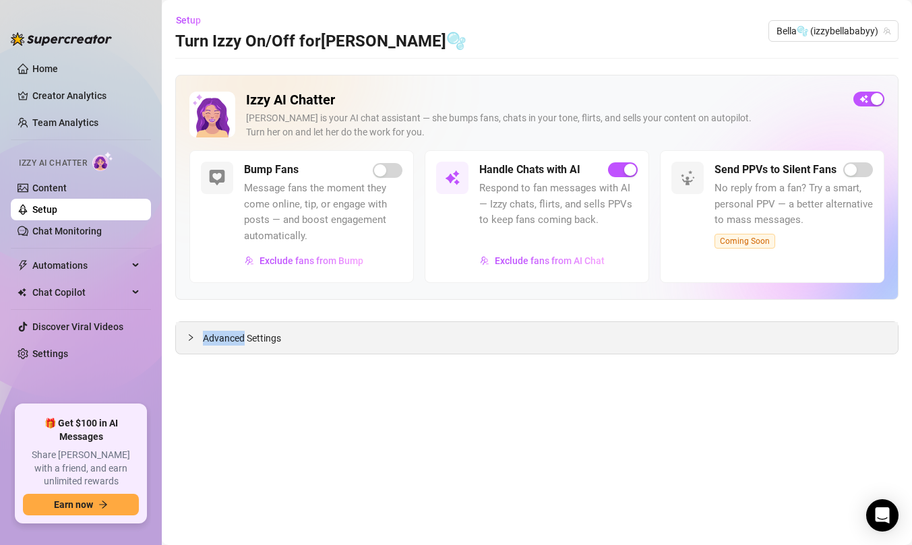
click at [189, 334] on icon "collapsed" at bounding box center [191, 337] width 4 height 7
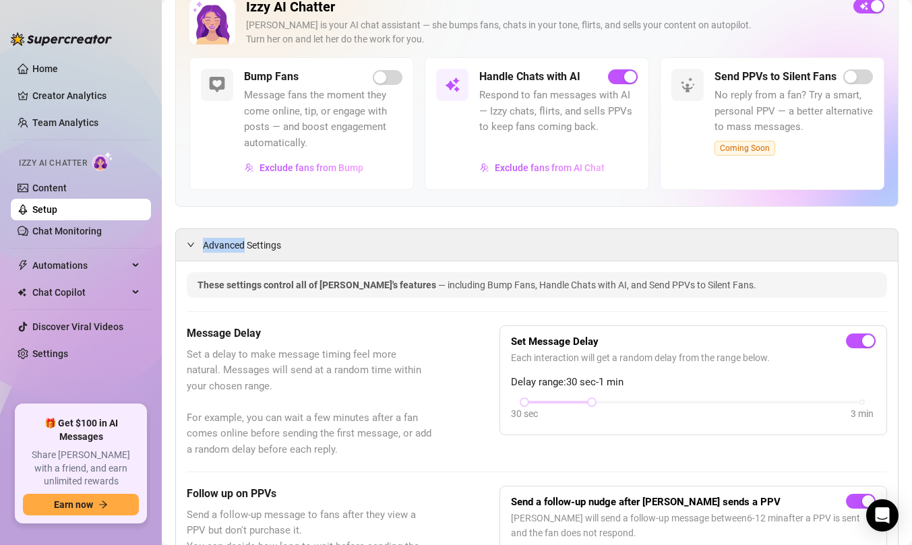
scroll to position [133, 0]
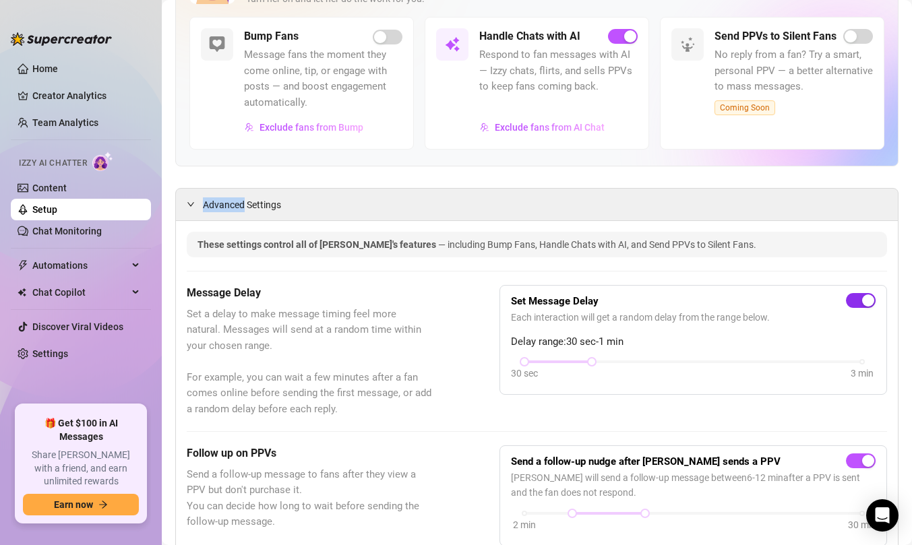
click at [862, 303] on div "button" at bounding box center [868, 301] width 12 height 12
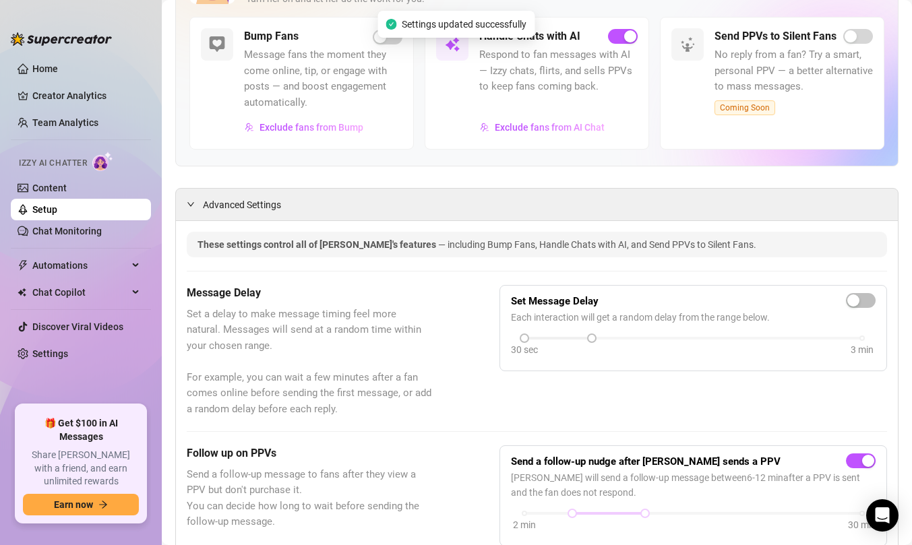
drag, startPoint x: 584, startPoint y: 331, endPoint x: 510, endPoint y: 331, distance: 74.2
click at [511, 331] on div "Set Message Delay Each interaction will get a random delay from the range below…" at bounding box center [693, 328] width 365 height 63
